Goal: Task Accomplishment & Management: Manage account settings

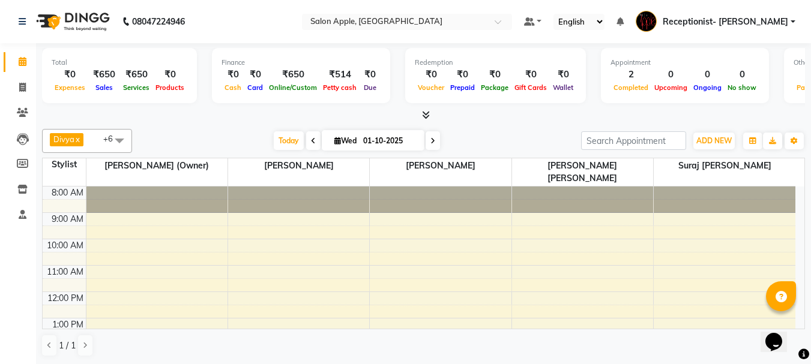
scroll to position [188, 0]
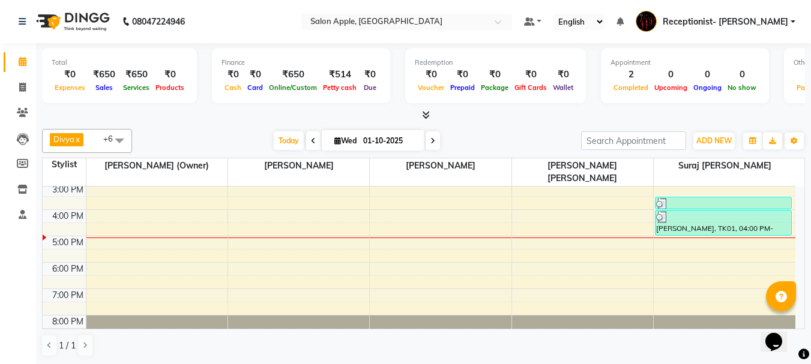
click at [403, 229] on div "8:00 AM 9:00 AM 10:00 AM 11:00 AM 12:00 PM 1:00 PM 2:00 PM 3:00 PM 4:00 PM 5:00…" at bounding box center [419, 170] width 753 height 343
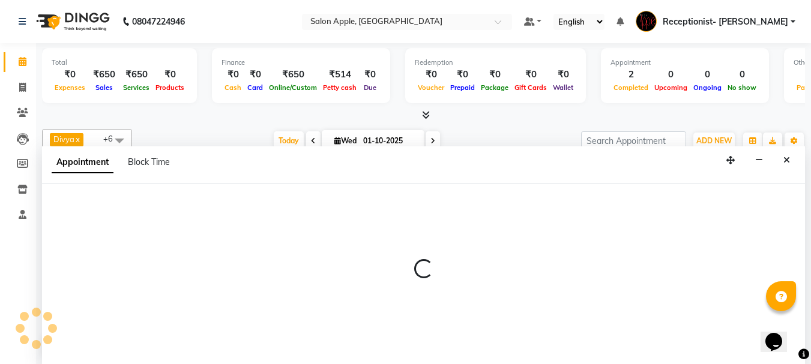
scroll to position [1, 0]
select select "50336"
select select "tentative"
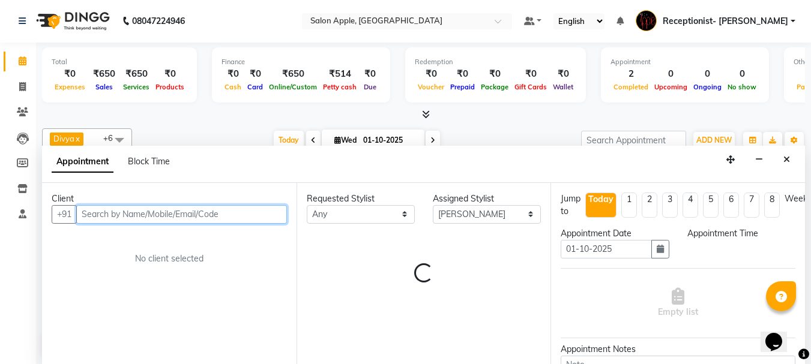
select select "1020"
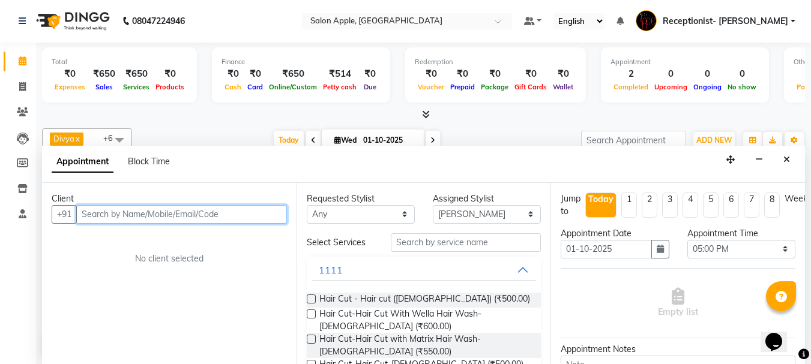
click at [206, 216] on input "text" at bounding box center [181, 214] width 211 height 19
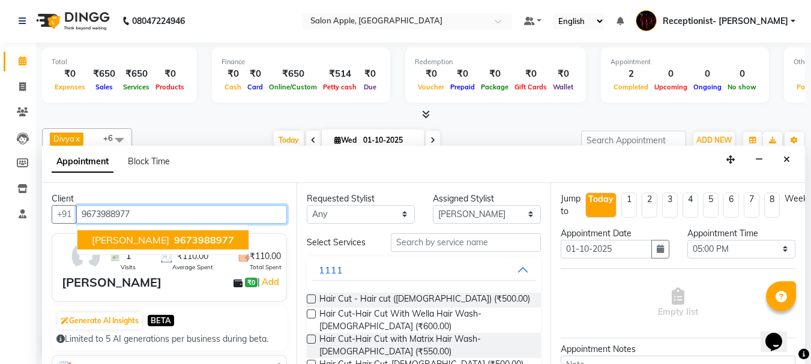
click at [164, 244] on span "[PERSON_NAME]" at bounding box center [130, 240] width 77 height 12
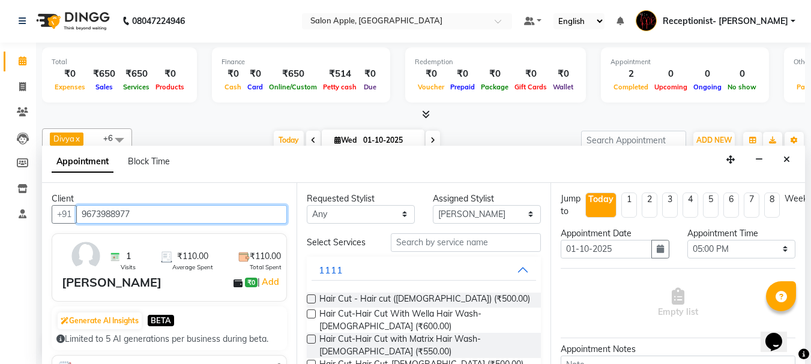
type input "9673988977"
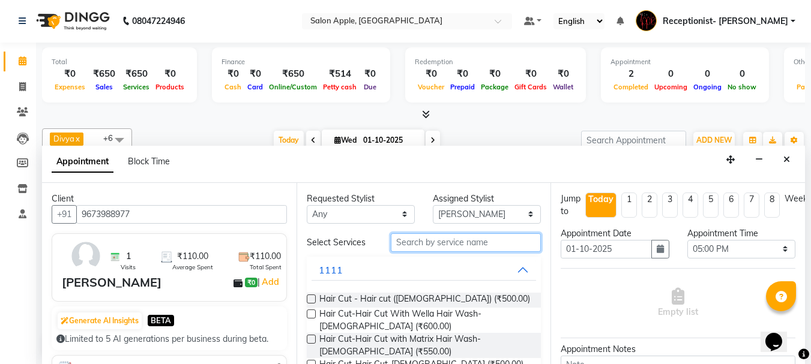
click at [451, 239] on input "text" at bounding box center [466, 242] width 150 height 19
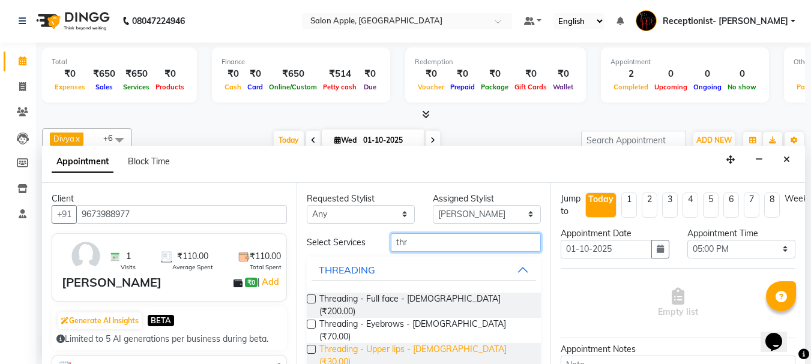
type input "thr"
click at [461, 343] on span "Threading - Upper lips - [DEMOGRAPHIC_DATA] (₹30.00)" at bounding box center [425, 355] width 212 height 25
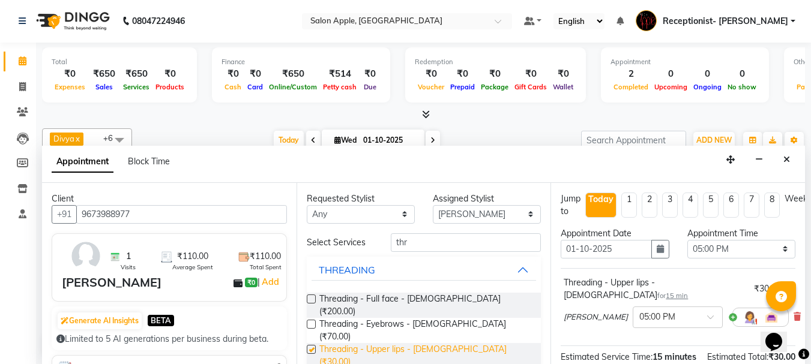
checkbox input "false"
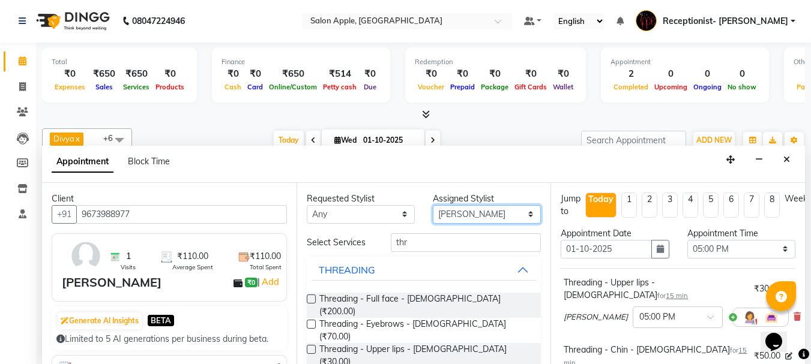
click at [486, 209] on select "Select [PERSON_NAME] [PERSON_NAME] [PERSON_NAME] [PERSON_NAME] (Owner) Suraj [P…" at bounding box center [487, 214] width 108 height 19
select select "46911"
click at [433, 205] on select "Select [PERSON_NAME] [PERSON_NAME] [PERSON_NAME] [PERSON_NAME] (Owner) Suraj [P…" at bounding box center [487, 214] width 108 height 19
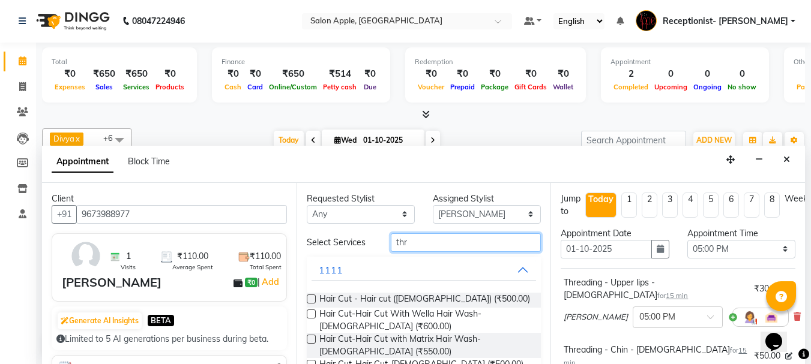
click at [477, 239] on input "thr" at bounding box center [466, 242] width 150 height 19
type input "t"
type input "thr"
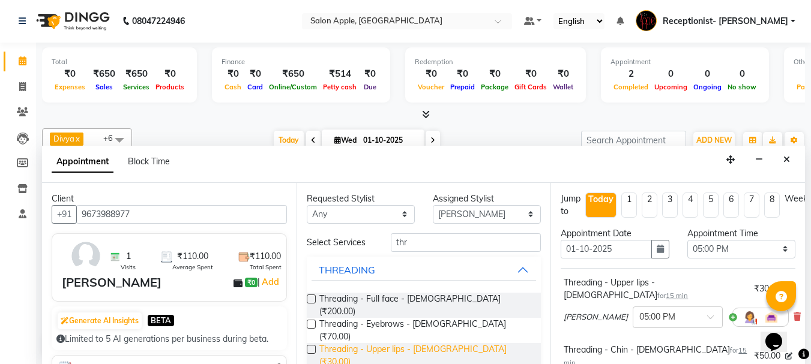
click at [454, 343] on span "Threading - Upper lips - [DEMOGRAPHIC_DATA] (₹30.00)" at bounding box center [425, 355] width 212 height 25
checkbox input "false"
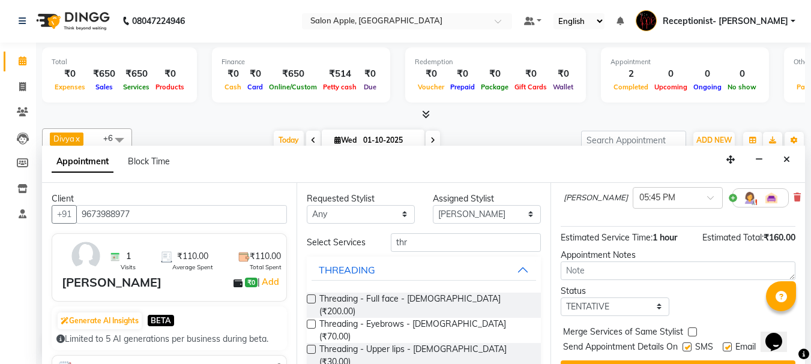
scroll to position [338, 0]
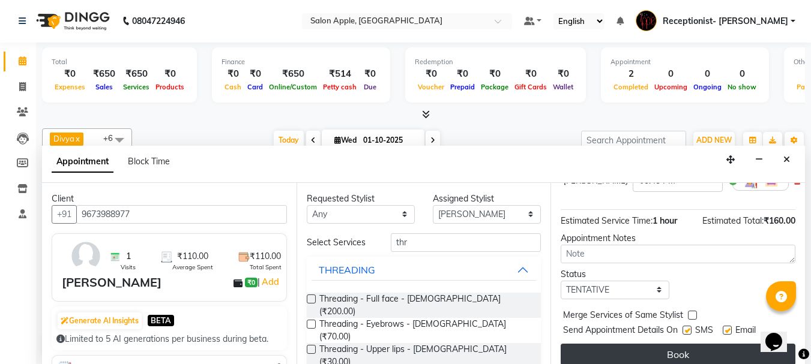
click at [678, 344] on button "Book" at bounding box center [678, 355] width 235 height 22
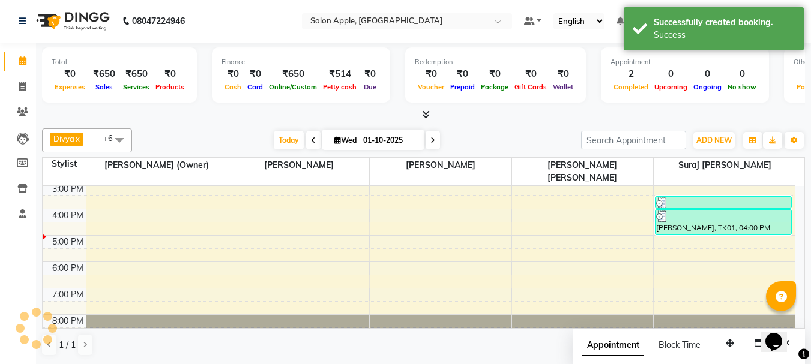
scroll to position [0, 0]
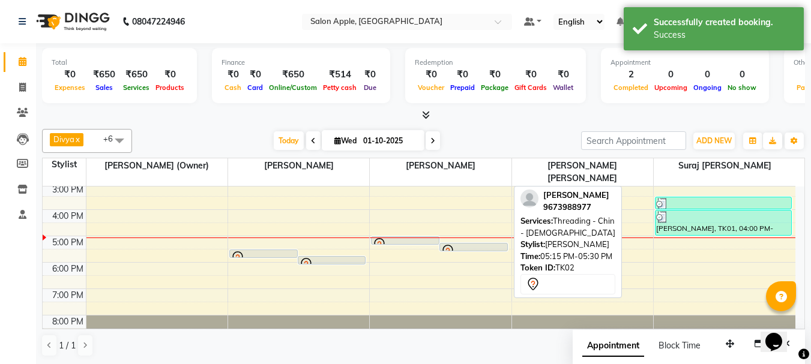
click at [454, 244] on icon at bounding box center [448, 251] width 14 height 14
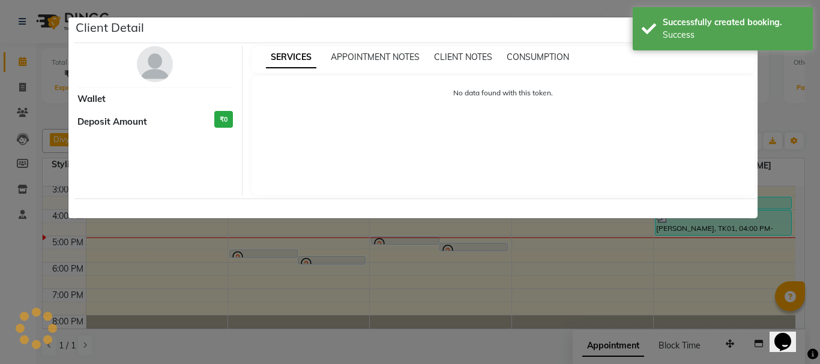
select select "7"
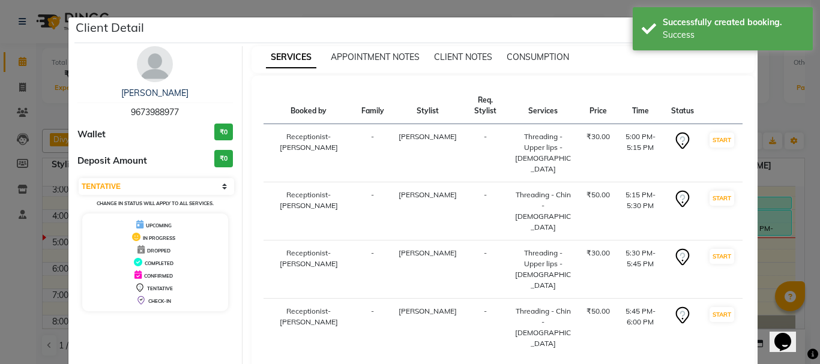
drag, startPoint x: 465, startPoint y: 335, endPoint x: 487, endPoint y: 314, distance: 29.7
select select "645"
select select "service"
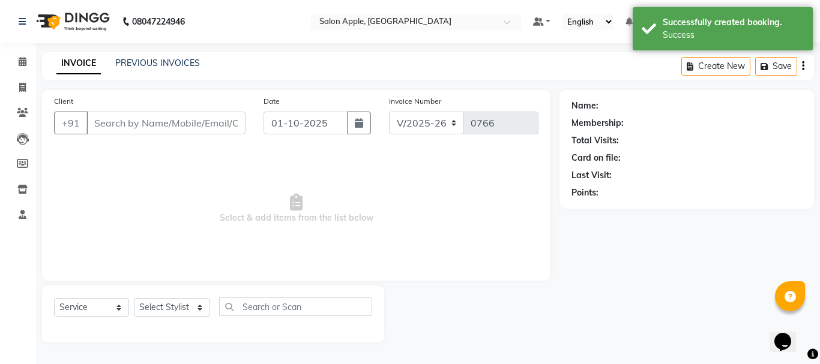
type input "9673988977"
select select "50336"
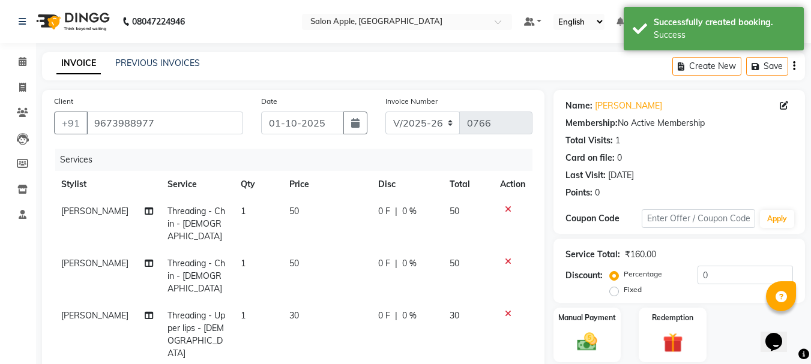
scroll to position [248, 0]
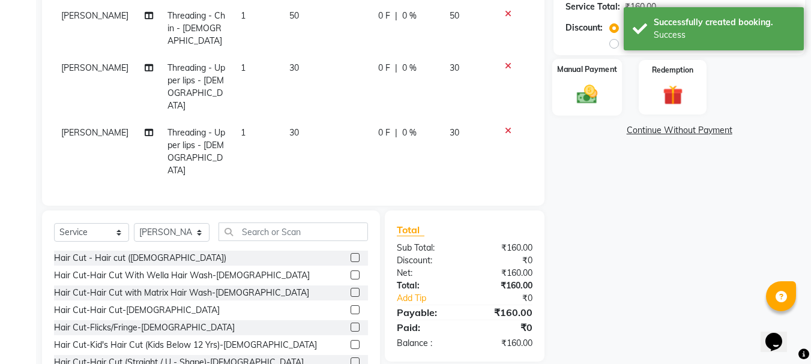
click at [602, 100] on img at bounding box center [587, 94] width 34 height 24
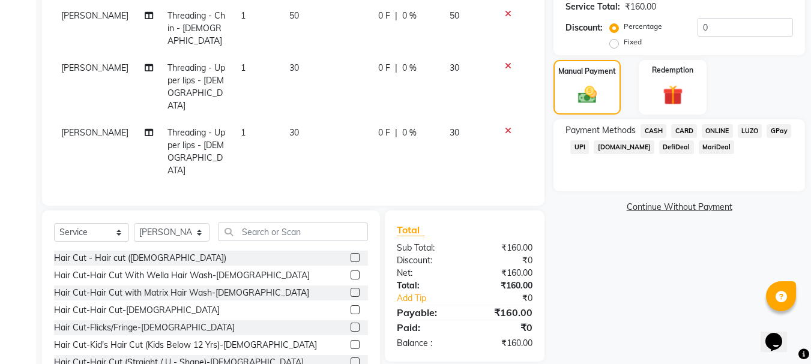
click at [725, 134] on span "ONLINE" at bounding box center [717, 131] width 31 height 14
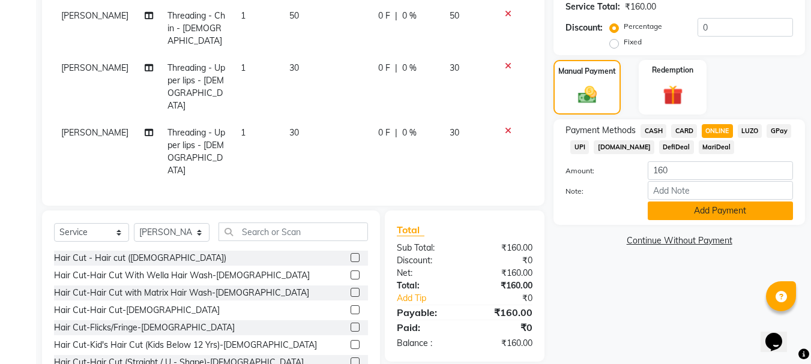
click at [740, 212] on button "Add Payment" at bounding box center [720, 211] width 145 height 19
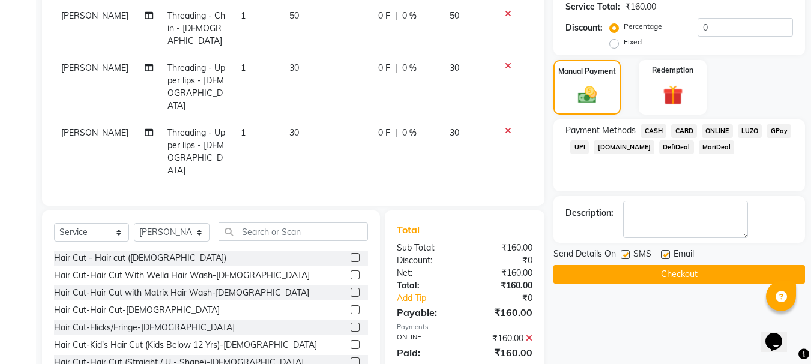
click at [698, 271] on button "Checkout" at bounding box center [678, 274] width 251 height 19
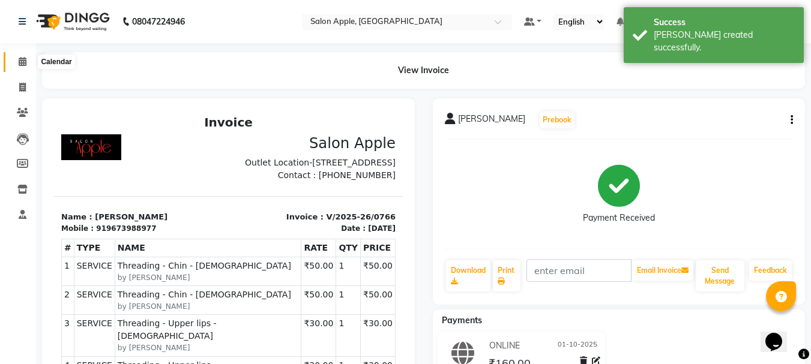
click at [22, 59] on icon at bounding box center [23, 61] width 8 height 9
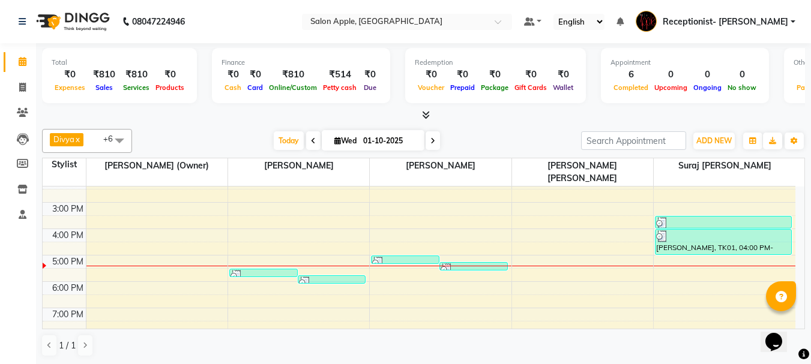
scroll to position [188, 0]
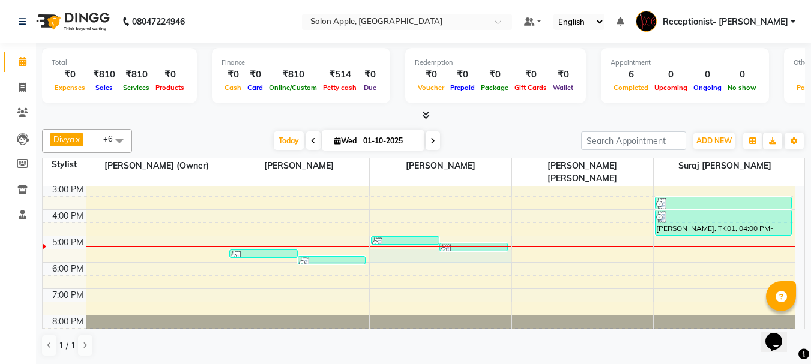
click at [429, 245] on div "8:00 AM 9:00 AM 10:00 AM 11:00 AM 12:00 PM 1:00 PM 2:00 PM 3:00 PM 4:00 PM 5:00…" at bounding box center [419, 170] width 753 height 343
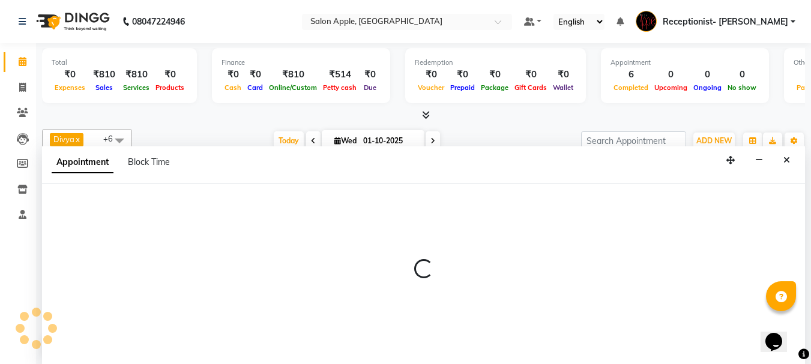
scroll to position [1, 0]
select select "50336"
select select "1050"
select select "tentative"
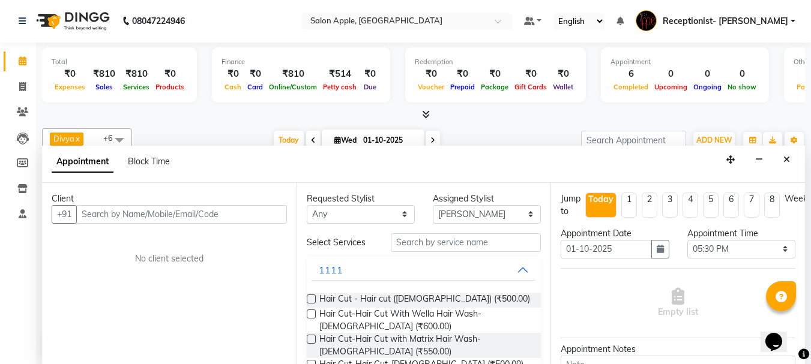
click at [239, 218] on input "text" at bounding box center [181, 214] width 211 height 19
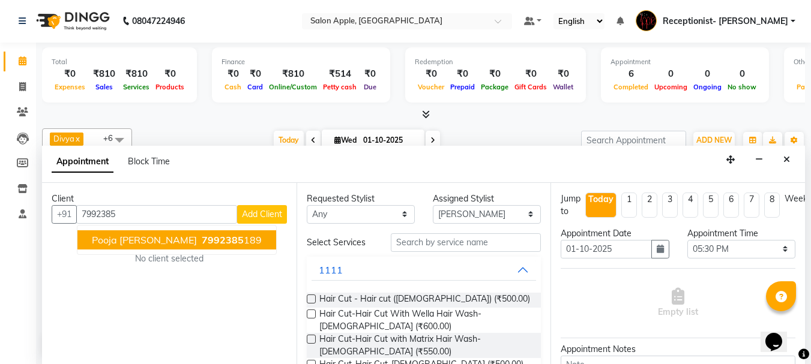
click at [202, 243] on span "7992385" at bounding box center [223, 240] width 42 height 12
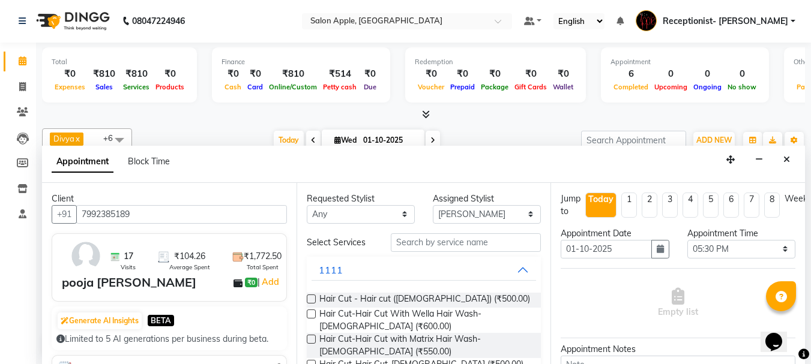
type input "7992385189"
click at [504, 245] on input "text" at bounding box center [466, 242] width 150 height 19
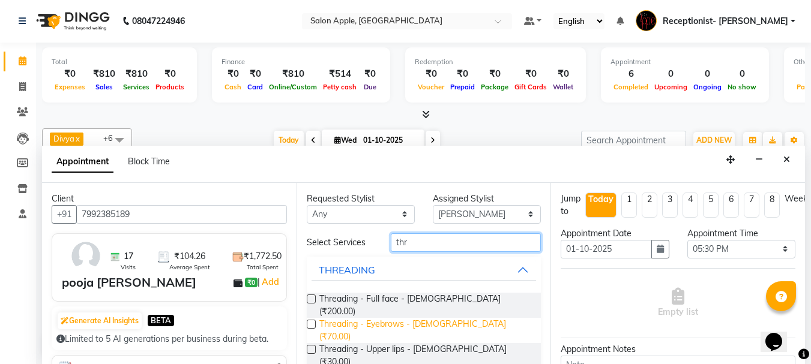
type input "thr"
click at [405, 318] on span "Threading - Eyebrows - [DEMOGRAPHIC_DATA] (₹70.00)" at bounding box center [425, 330] width 212 height 25
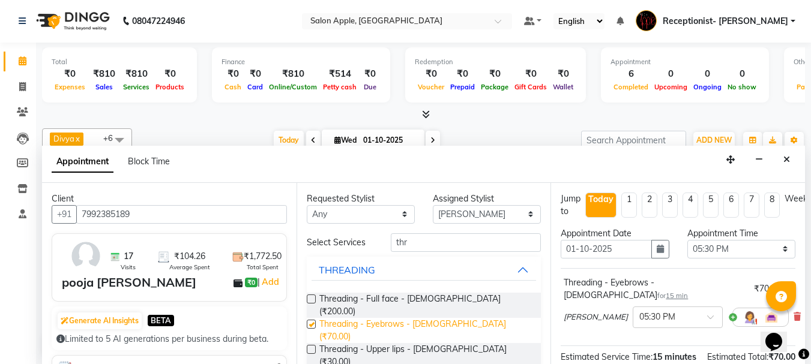
checkbox input "false"
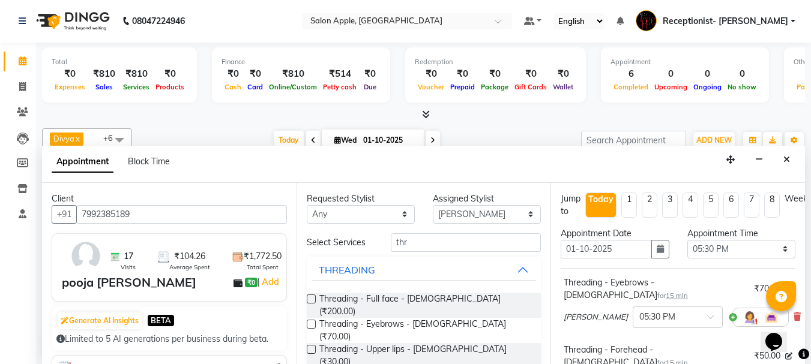
checkbox input "false"
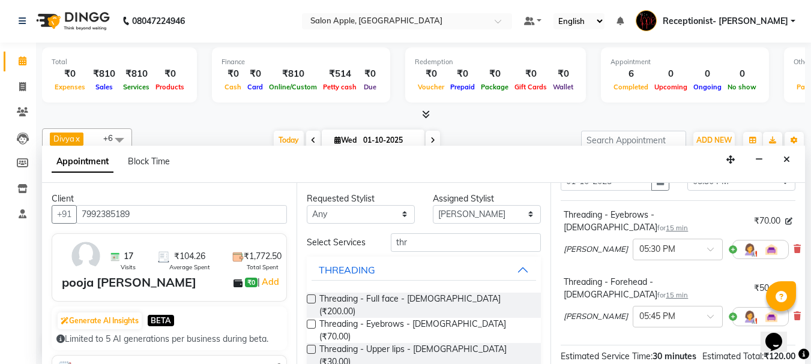
scroll to position [214, 0]
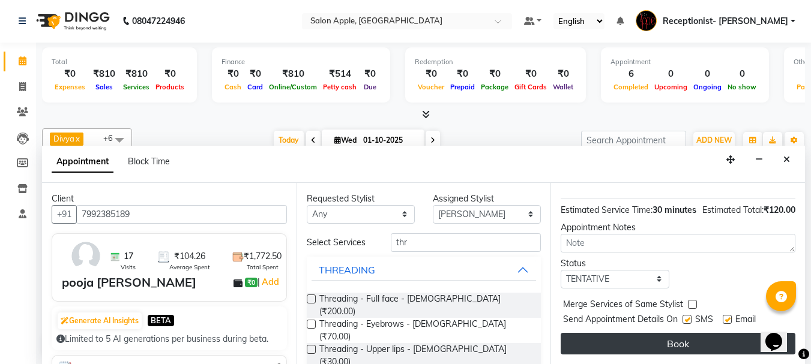
click at [737, 338] on button "Book" at bounding box center [678, 344] width 235 height 22
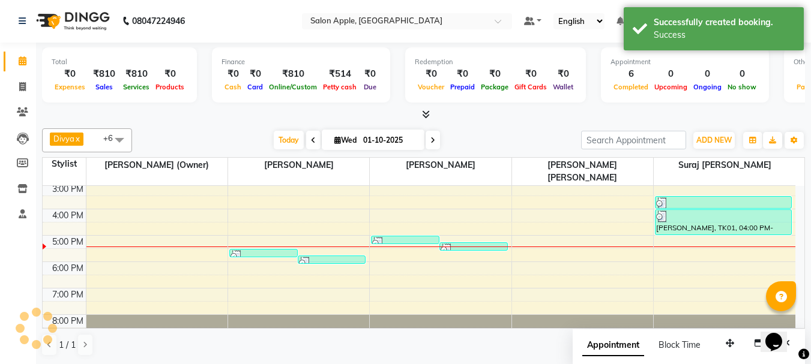
scroll to position [0, 0]
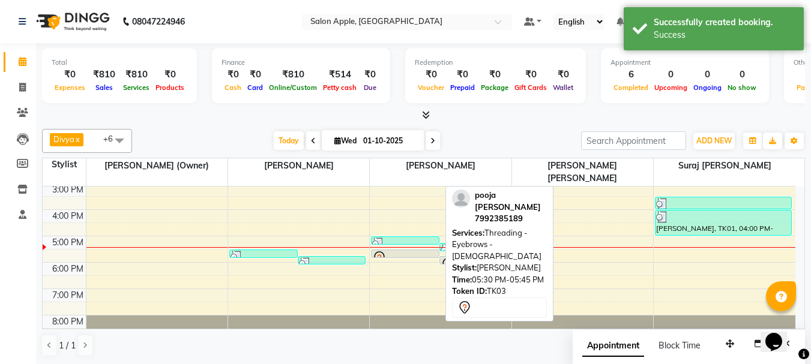
click at [412, 255] on div at bounding box center [405, 257] width 67 height 5
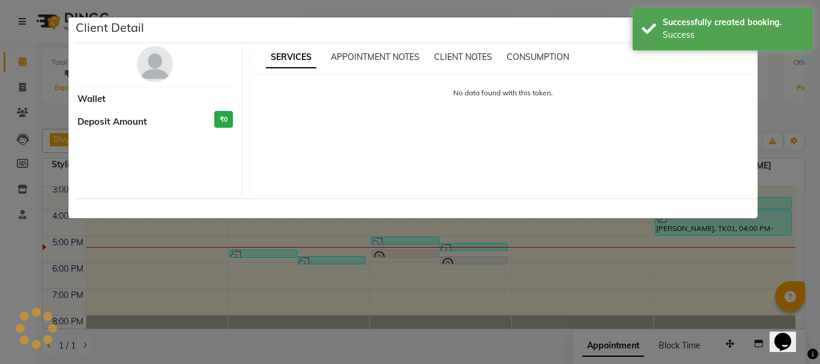
select select "7"
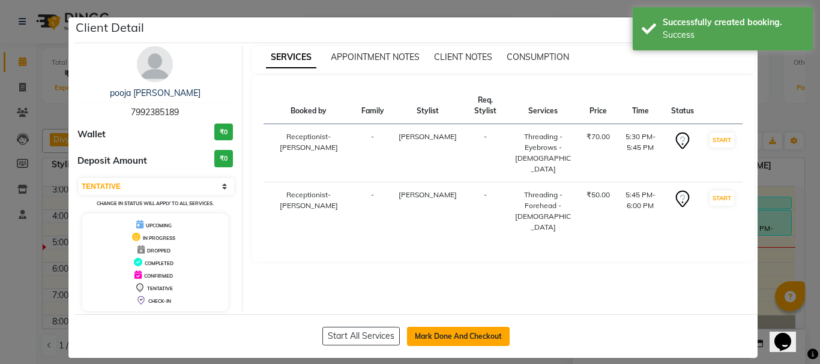
drag, startPoint x: 461, startPoint y: 333, endPoint x: 477, endPoint y: 326, distance: 17.5
click at [462, 333] on button "Mark Done And Checkout" at bounding box center [458, 336] width 103 height 19
select select "645"
select select "service"
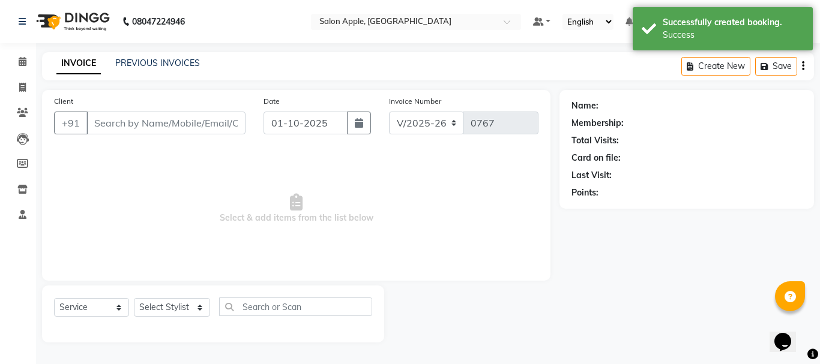
type input "7992385189"
select select "50336"
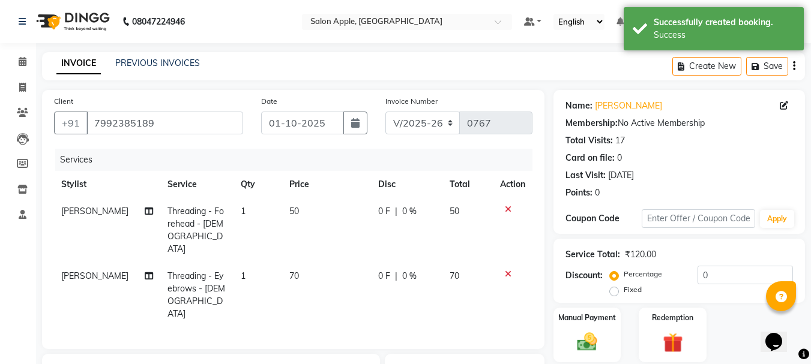
scroll to position [156, 0]
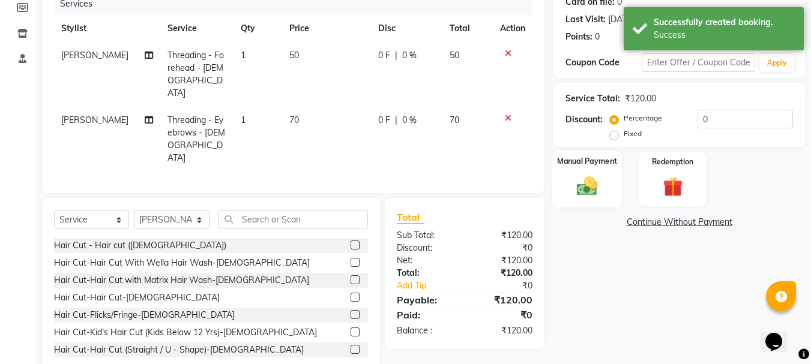
click at [594, 195] on img at bounding box center [587, 186] width 34 height 24
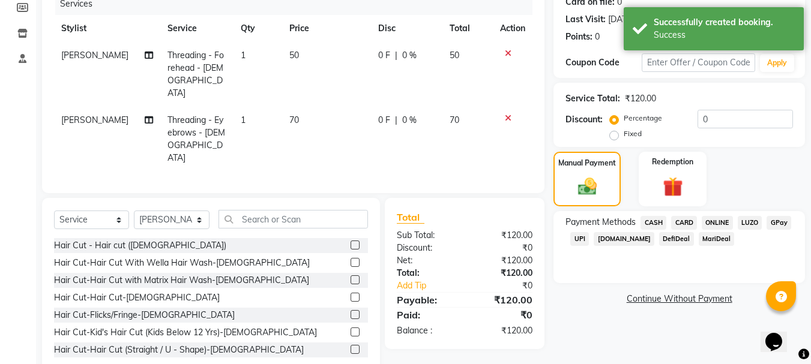
click at [708, 225] on span "ONLINE" at bounding box center [717, 223] width 31 height 14
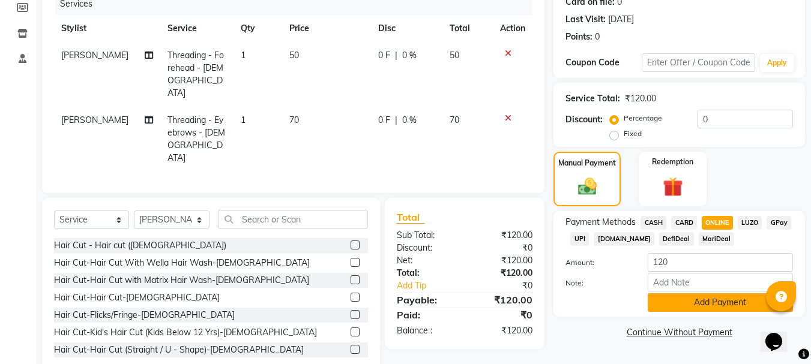
click at [712, 301] on button "Add Payment" at bounding box center [720, 302] width 145 height 19
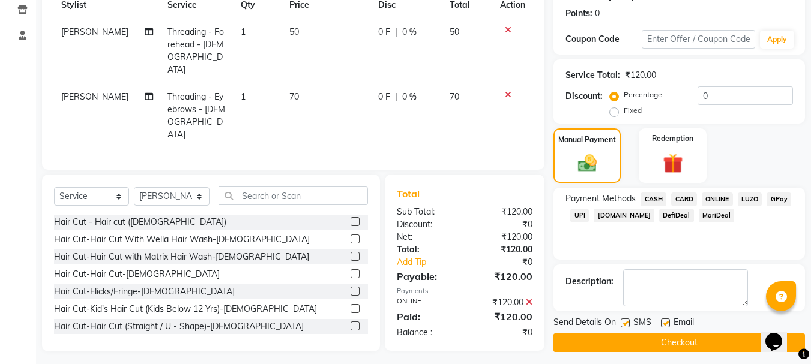
scroll to position [185, 0]
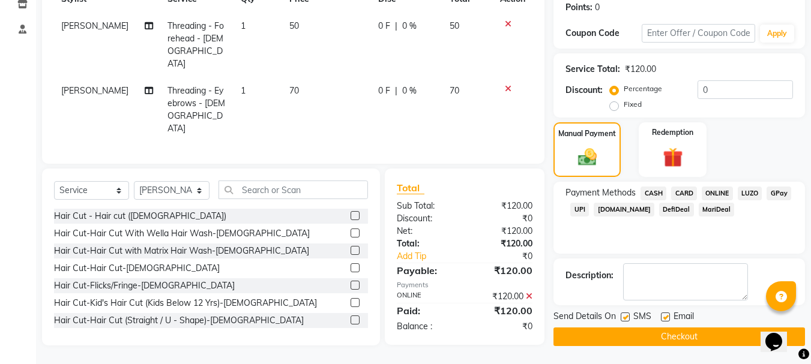
drag, startPoint x: 664, startPoint y: 341, endPoint x: 666, endPoint y: 335, distance: 6.5
click at [664, 340] on button "Checkout" at bounding box center [678, 337] width 251 height 19
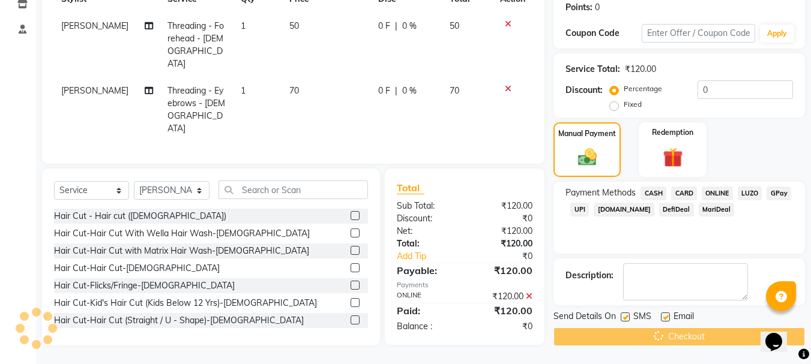
scroll to position [32, 0]
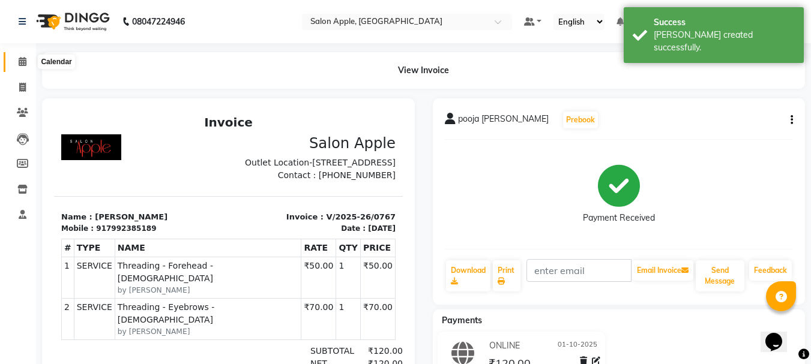
drag, startPoint x: 22, startPoint y: 56, endPoint x: 39, endPoint y: 61, distance: 17.9
click at [22, 57] on span at bounding box center [22, 62] width 21 height 14
